Goal: Transaction & Acquisition: Purchase product/service

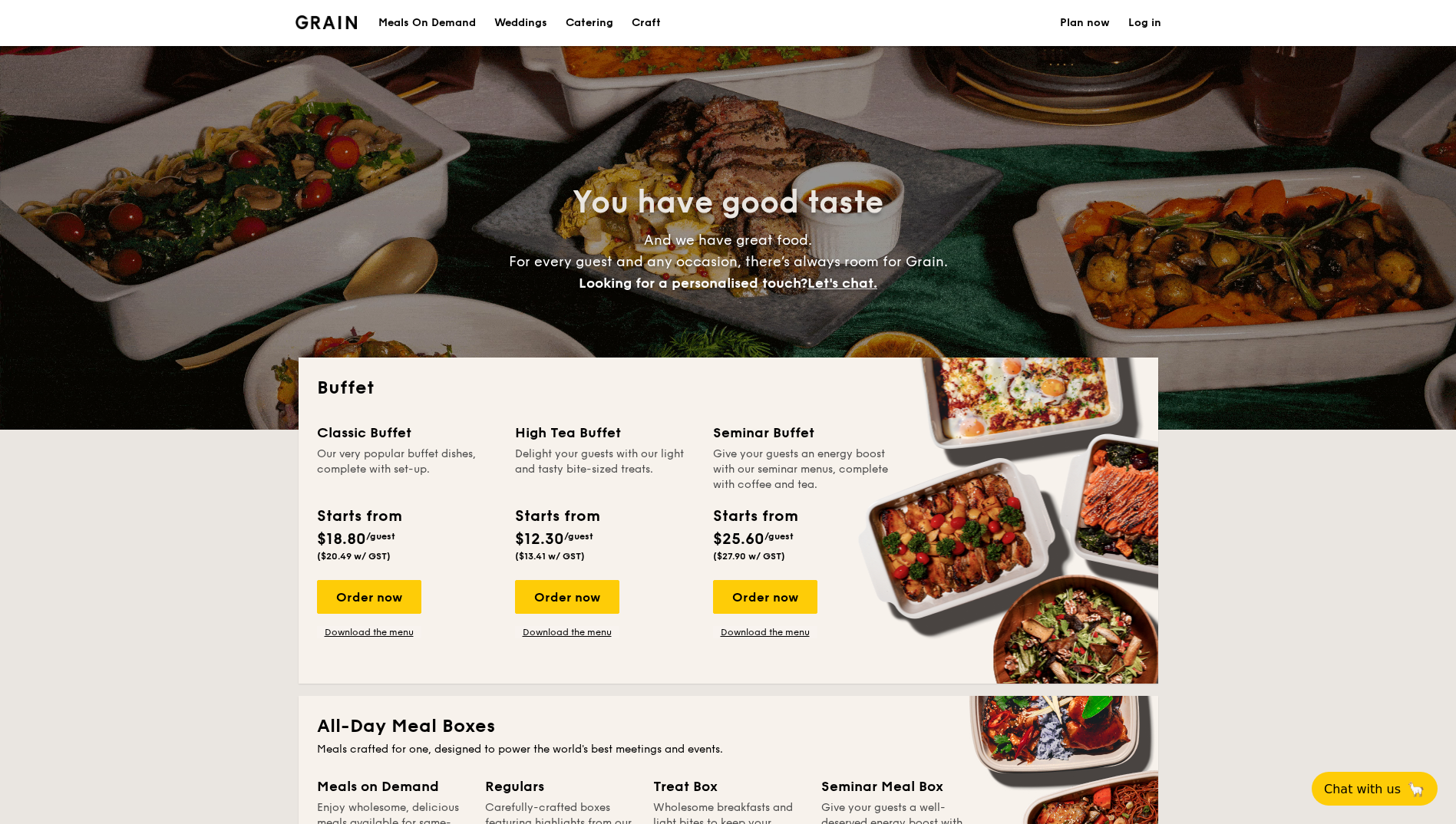
select select
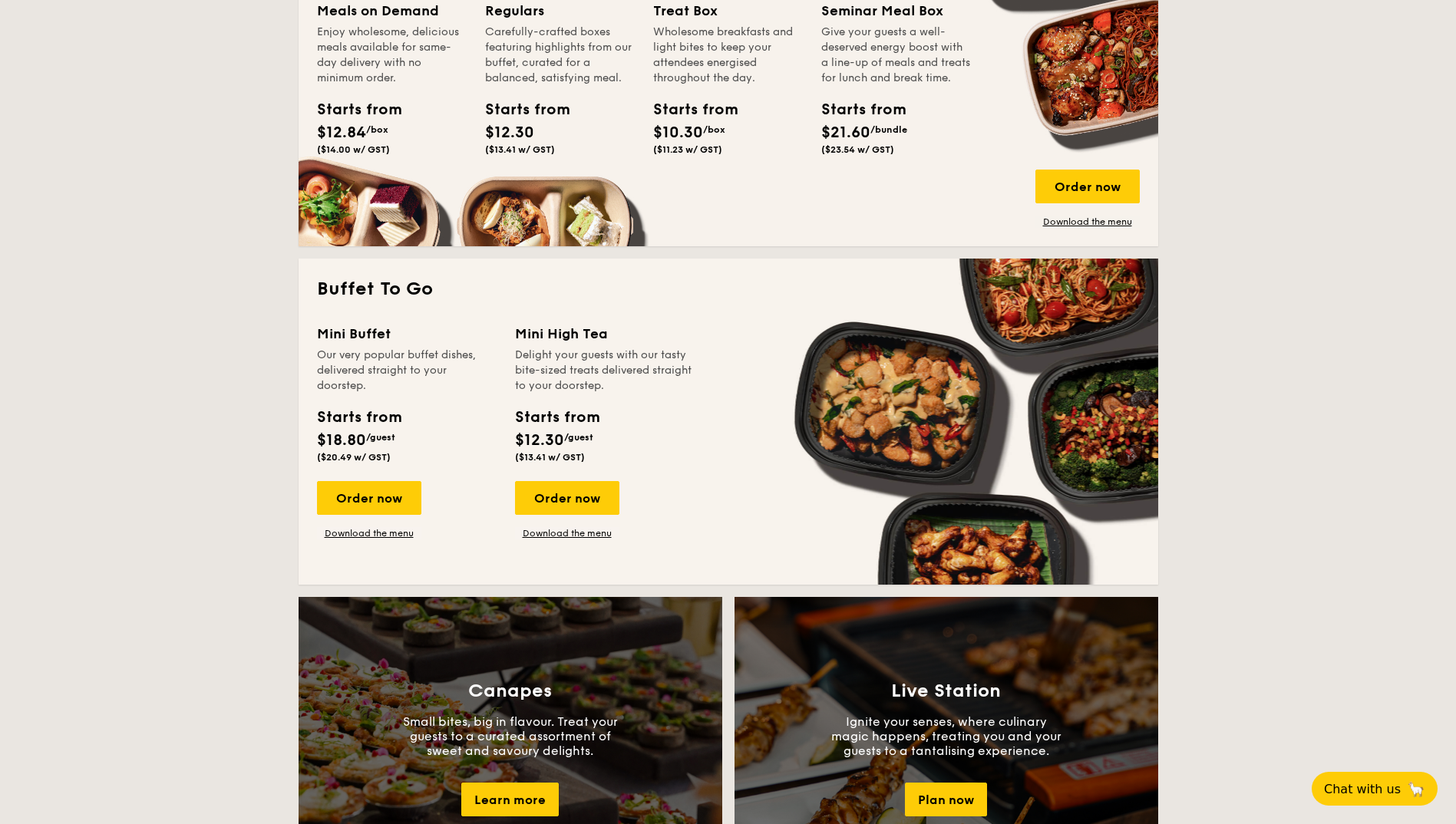
scroll to position [770, 0]
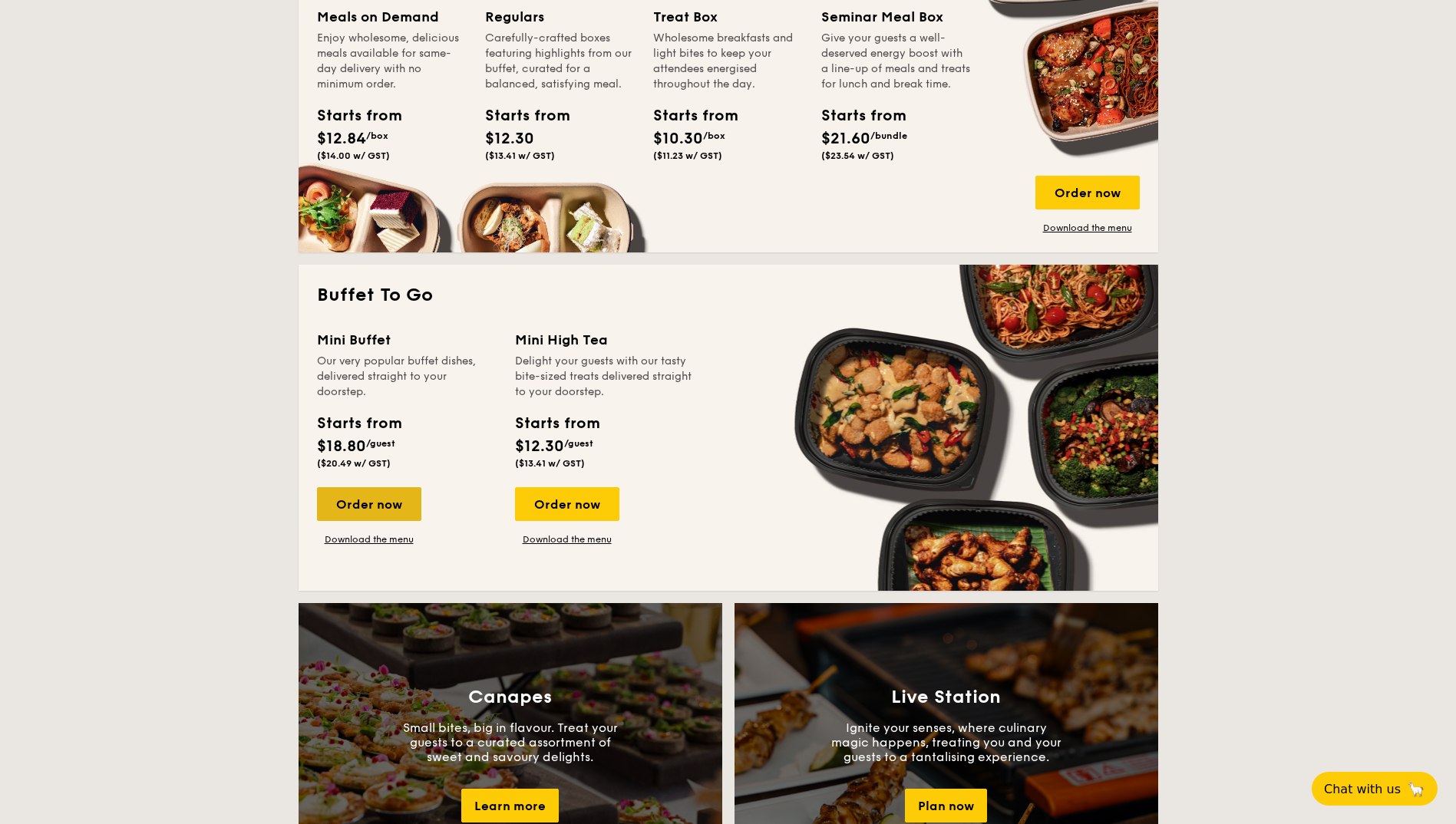
click at [357, 509] on div "Order now" at bounding box center [369, 504] width 104 height 34
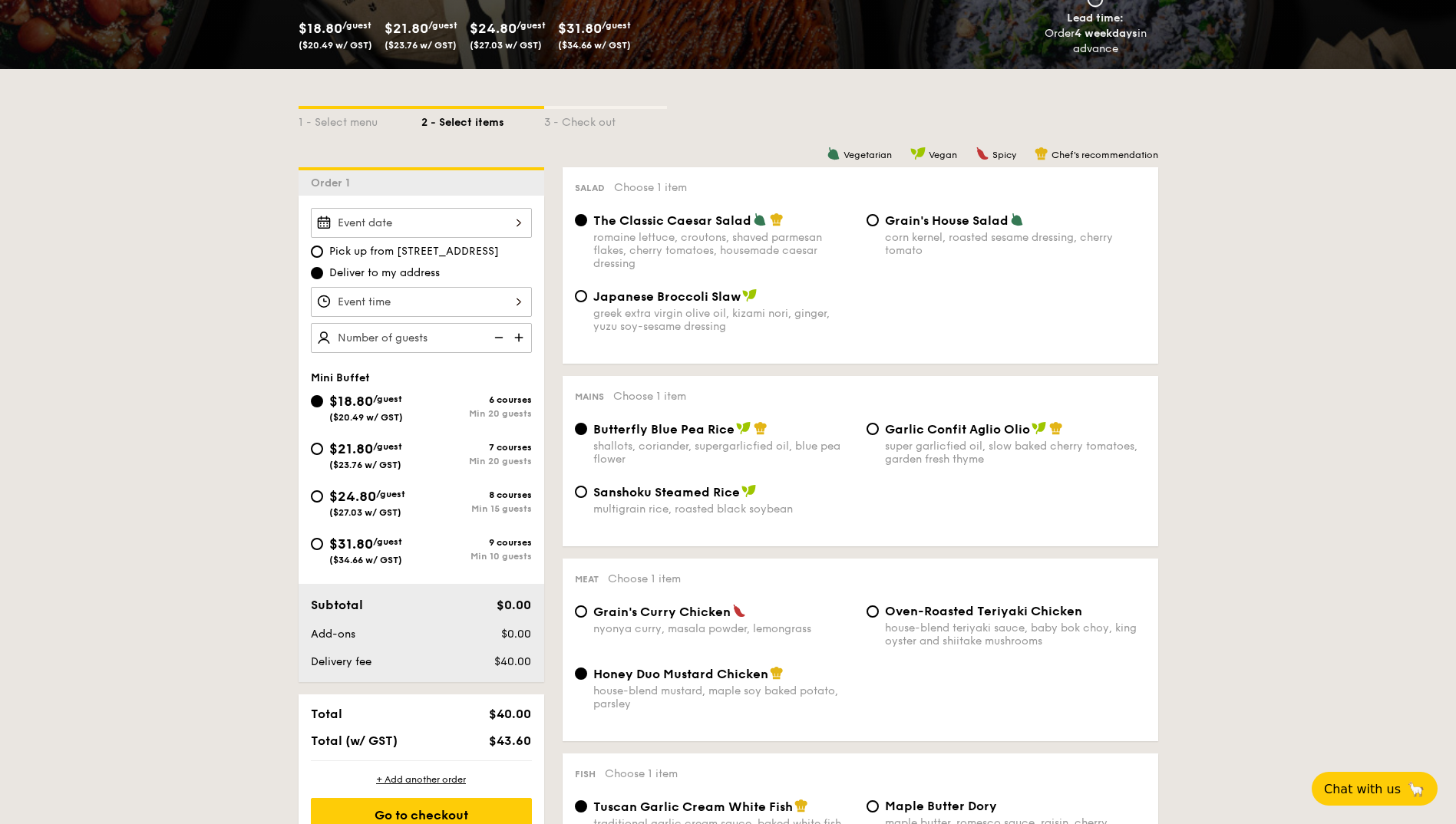
scroll to position [268, 0]
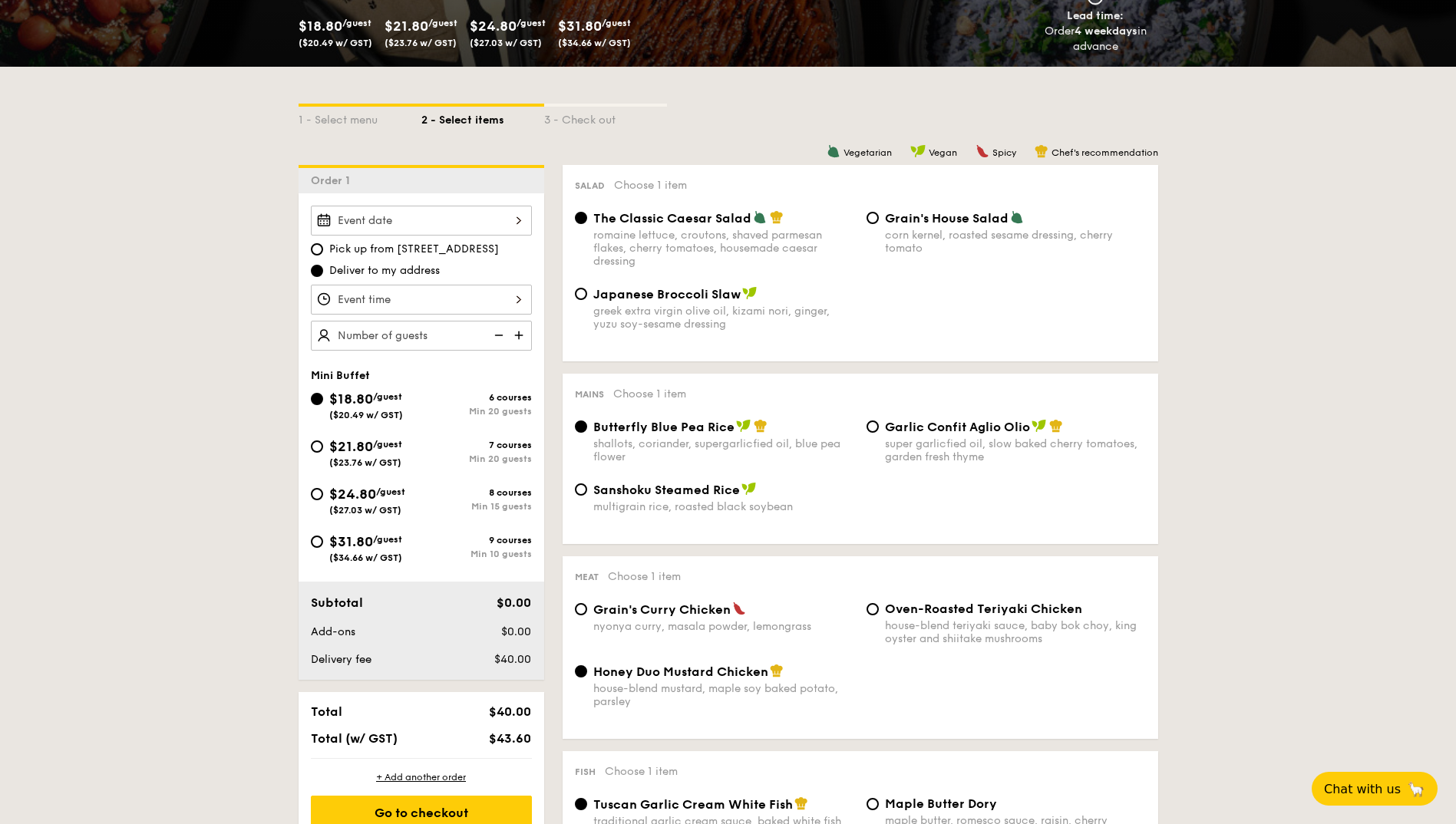
click at [402, 454] on div "$21.80 /guest ($23.76 w/ GST)" at bounding box center [365, 452] width 73 height 32
click at [323, 453] on input "$21.80 /guest ($23.76 w/ GST) 7 courses Min 20 guests" at bounding box center [317, 447] width 12 height 12
radio input "true"
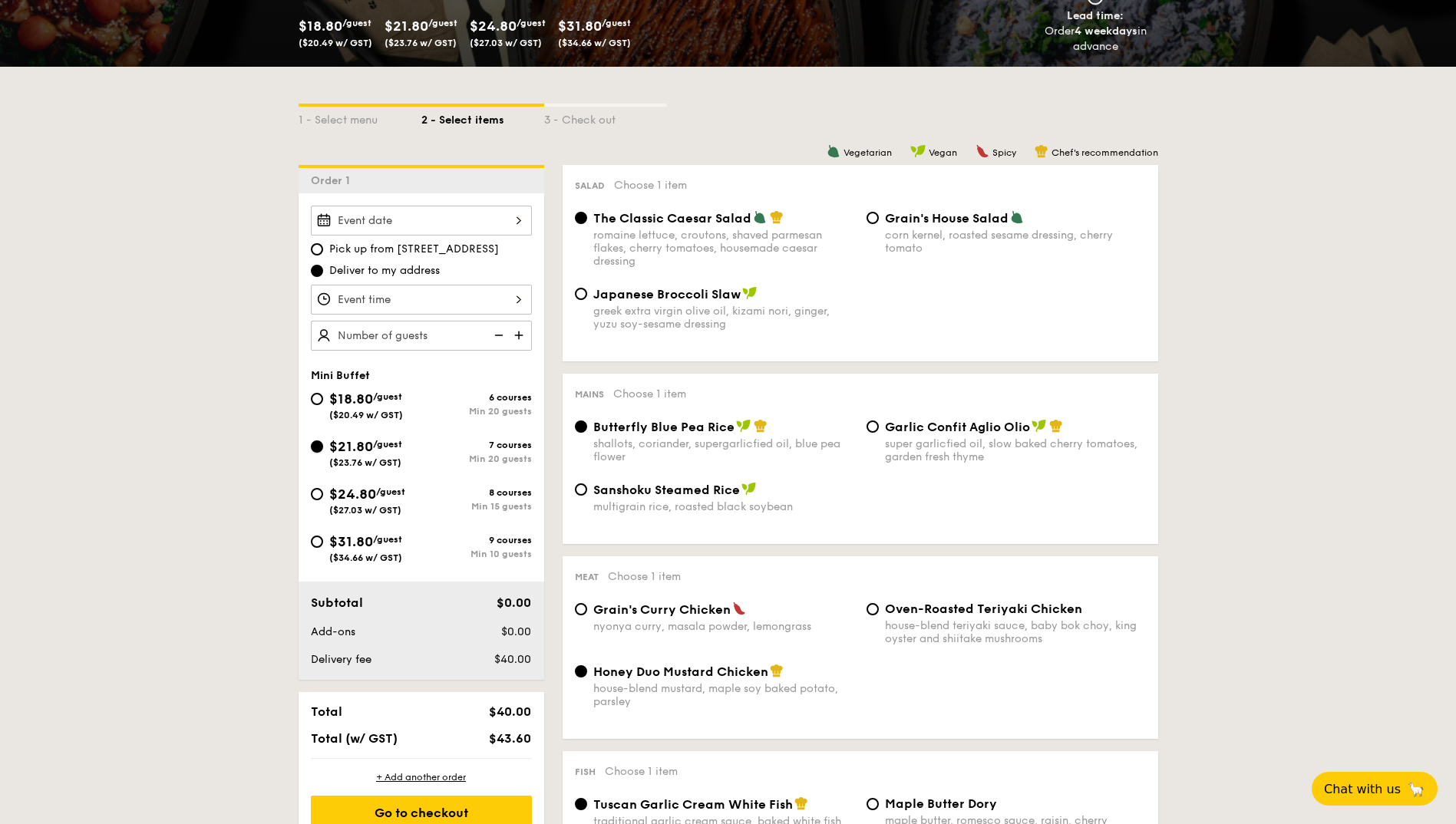
radio input "true"
radio input "false"
radio input "true"
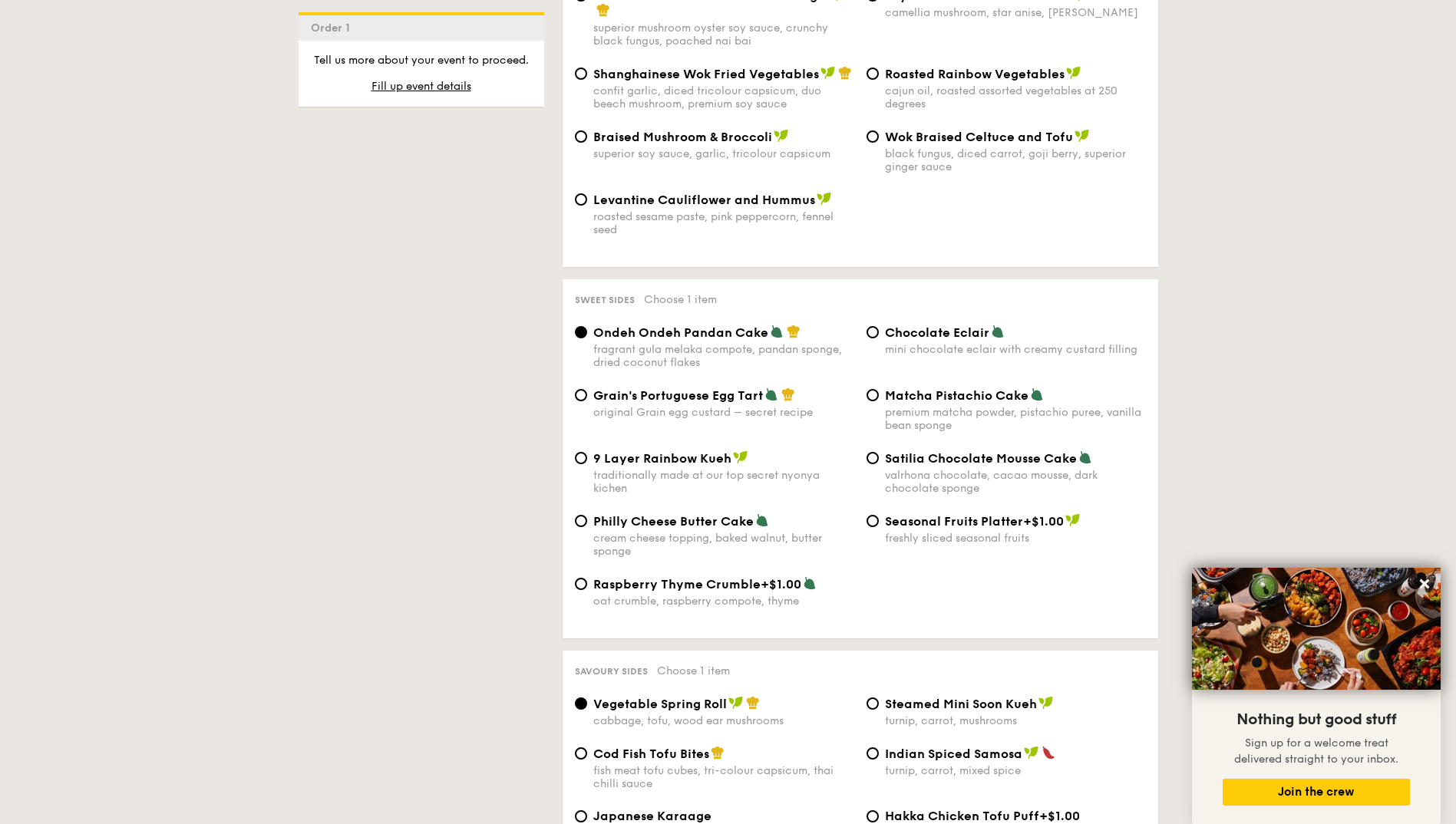
scroll to position [2037, 0]
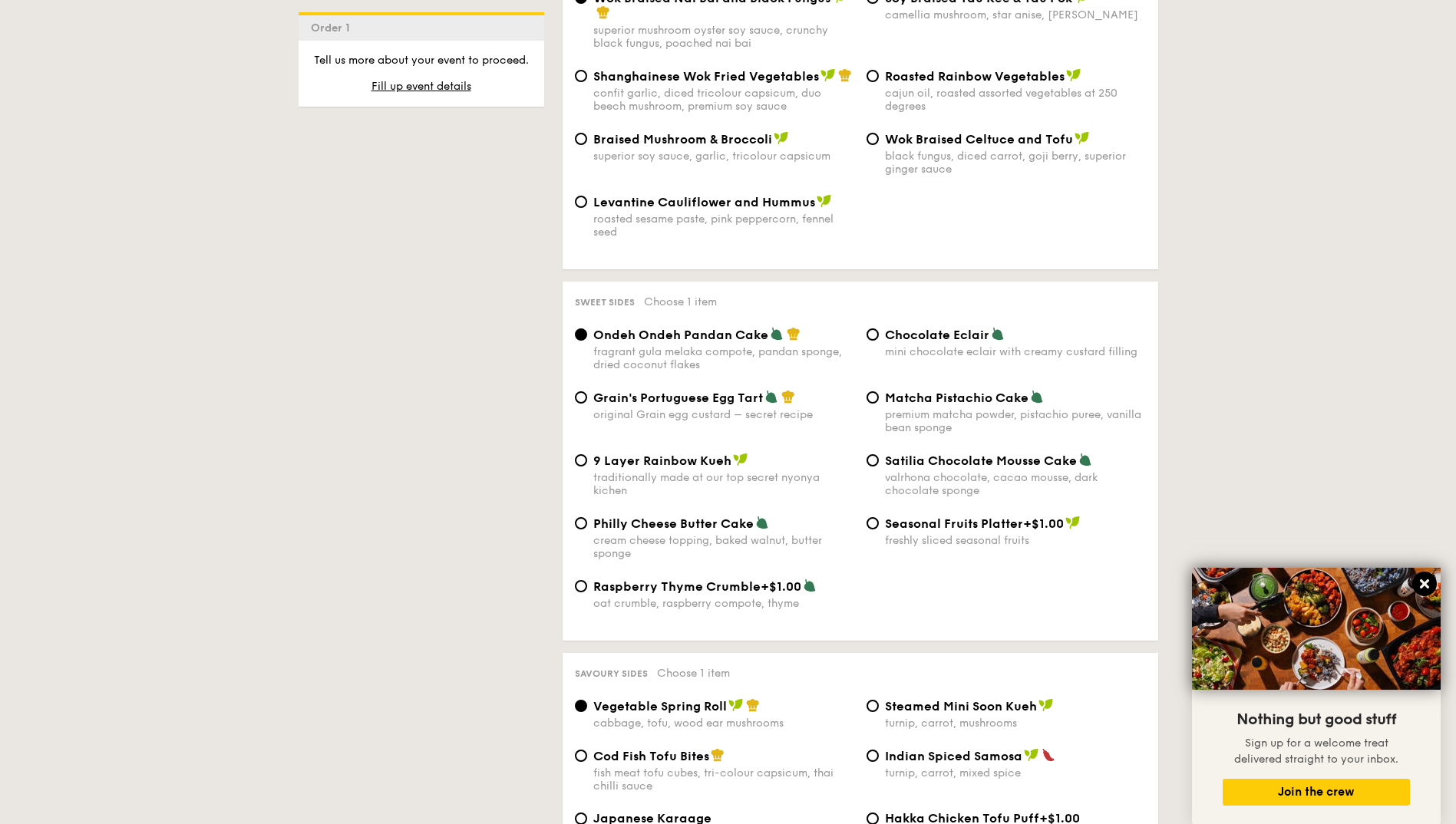
click at [1427, 573] on button at bounding box center [1424, 584] width 25 height 25
